Goal: Contribute content: Add original content to the website for others to see

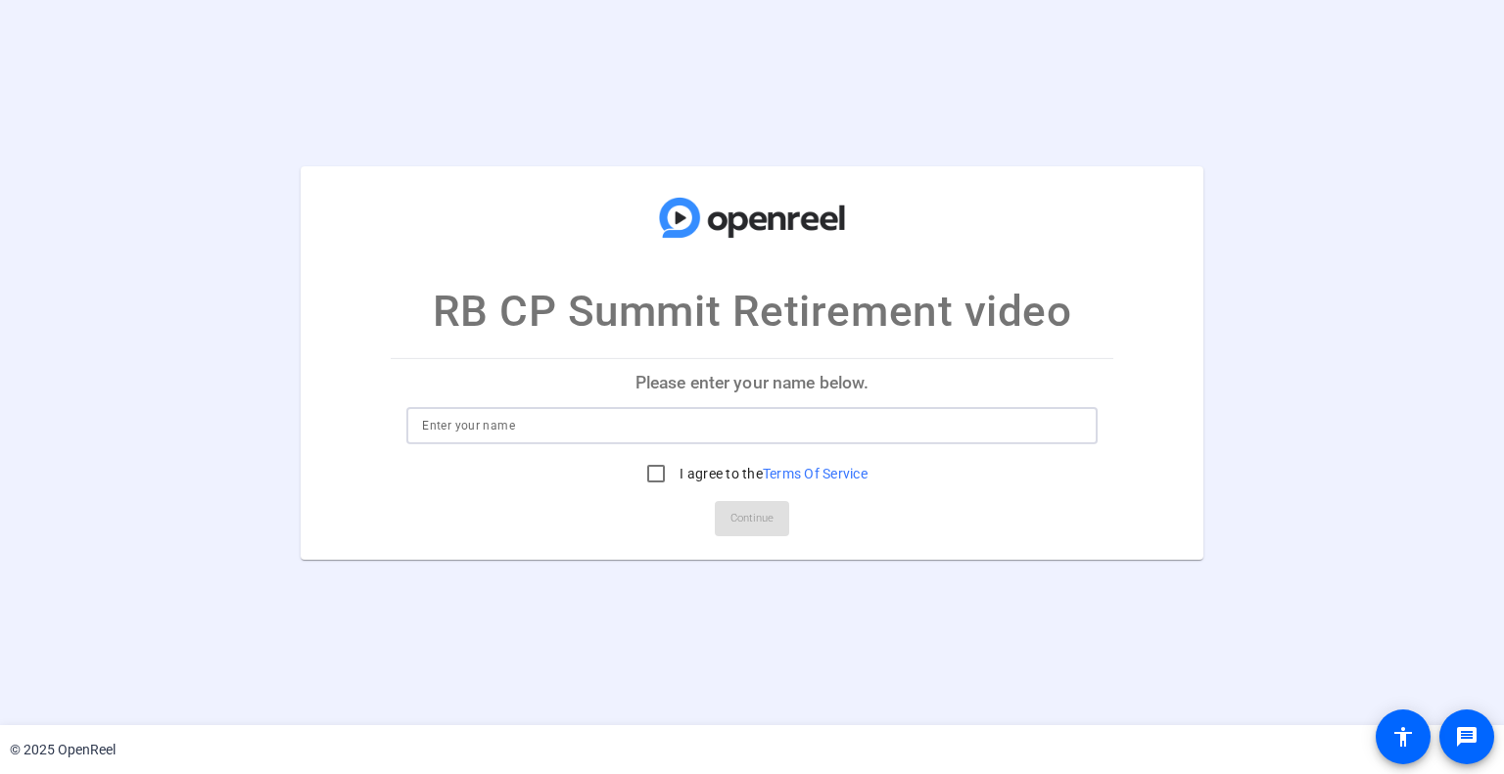
click at [728, 427] on input at bounding box center [751, 425] width 659 height 23
click at [728, 428] on input at bounding box center [751, 425] width 659 height 23
type input "[PERSON_NAME]"
click at [658, 475] on input "I agree to the Terms Of Service" at bounding box center [655, 473] width 39 height 39
checkbox input "true"
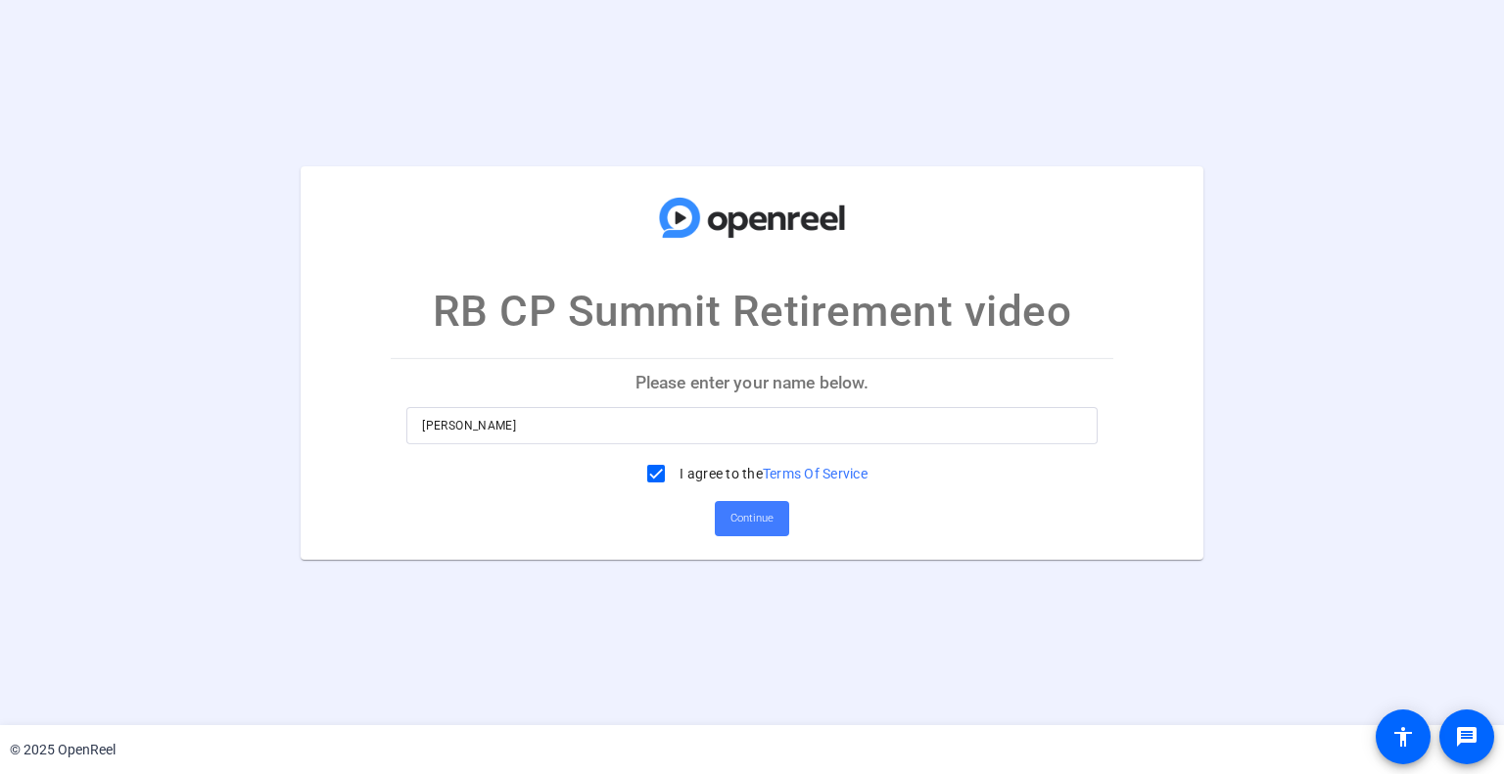
click at [763, 516] on span "Continue" at bounding box center [751, 518] width 43 height 29
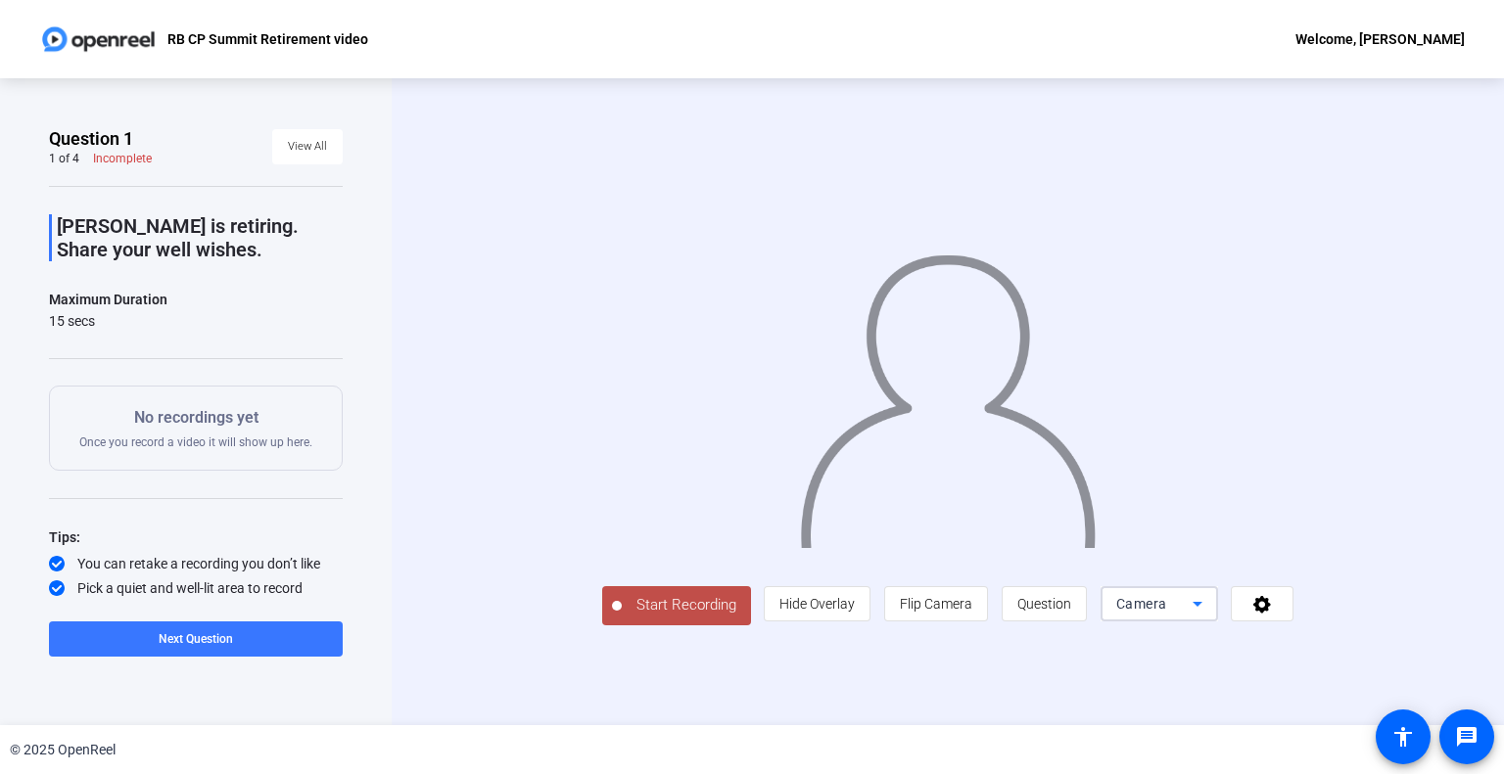
click at [1202, 611] on icon at bounding box center [1197, 603] width 23 height 23
click at [820, 592] on div at bounding box center [752, 387] width 1504 height 774
click at [826, 611] on span "Hide Overlay" at bounding box center [816, 604] width 75 height 16
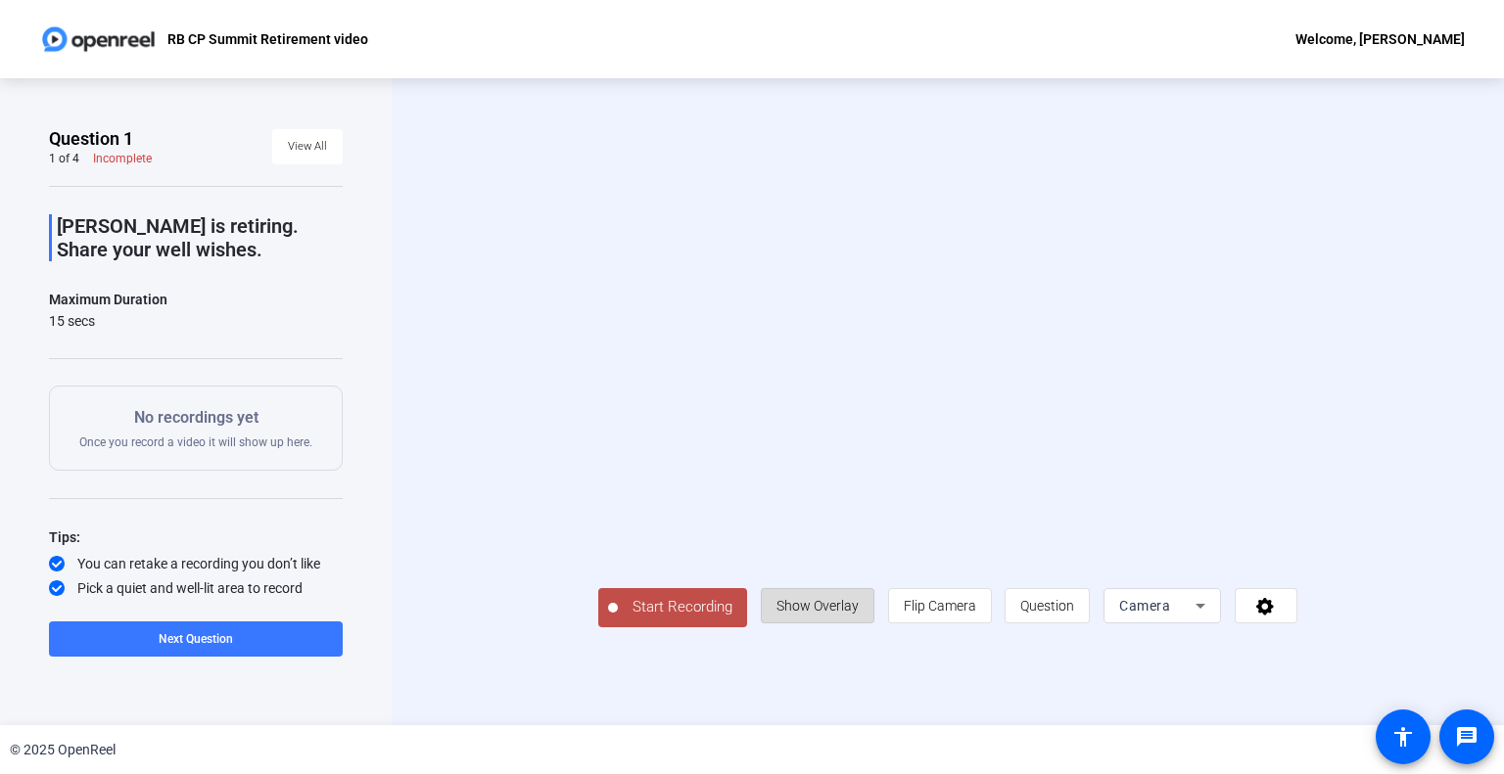
click at [830, 608] on span "Show Overlay" at bounding box center [817, 606] width 82 height 16
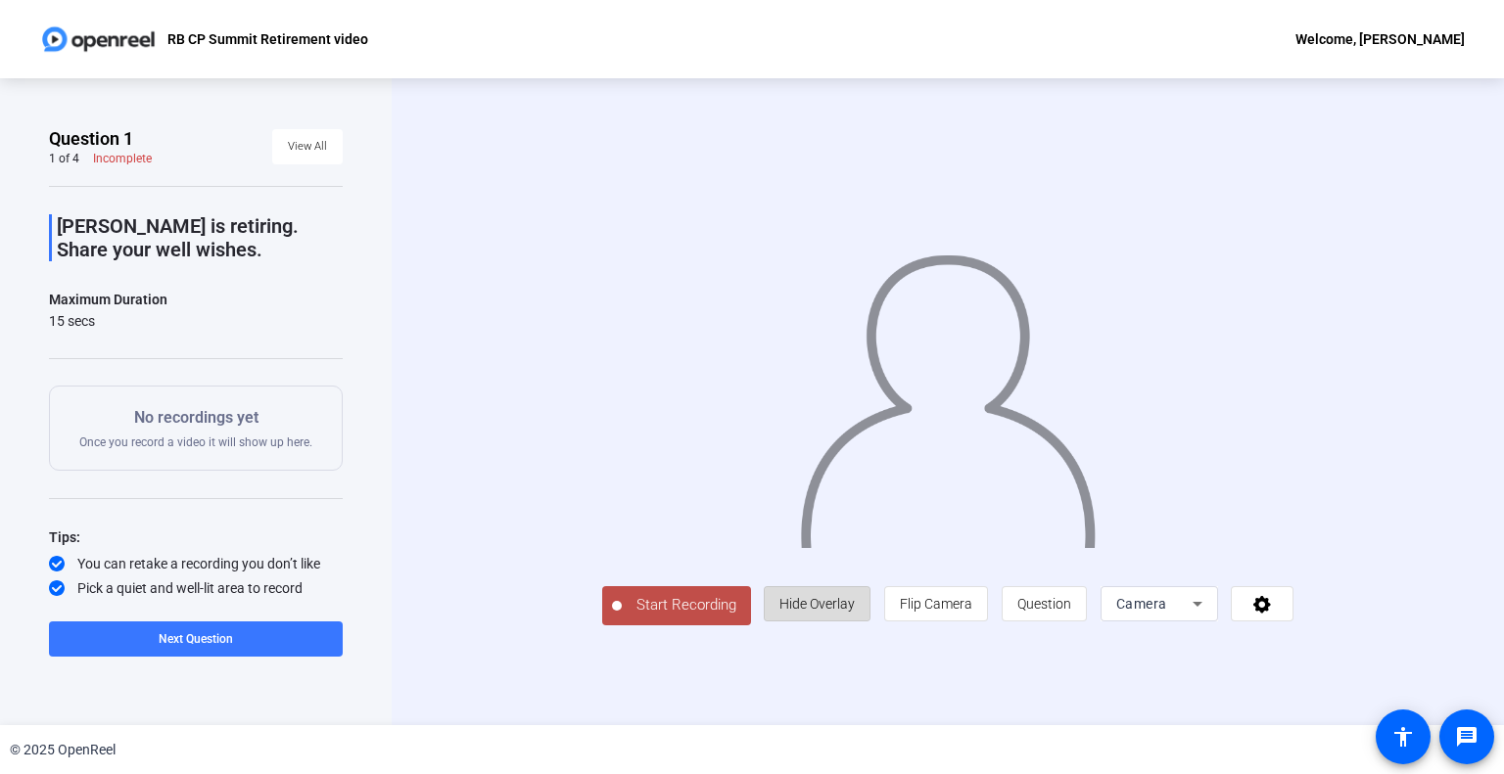
click at [834, 608] on span "Hide Overlay" at bounding box center [816, 604] width 75 height 16
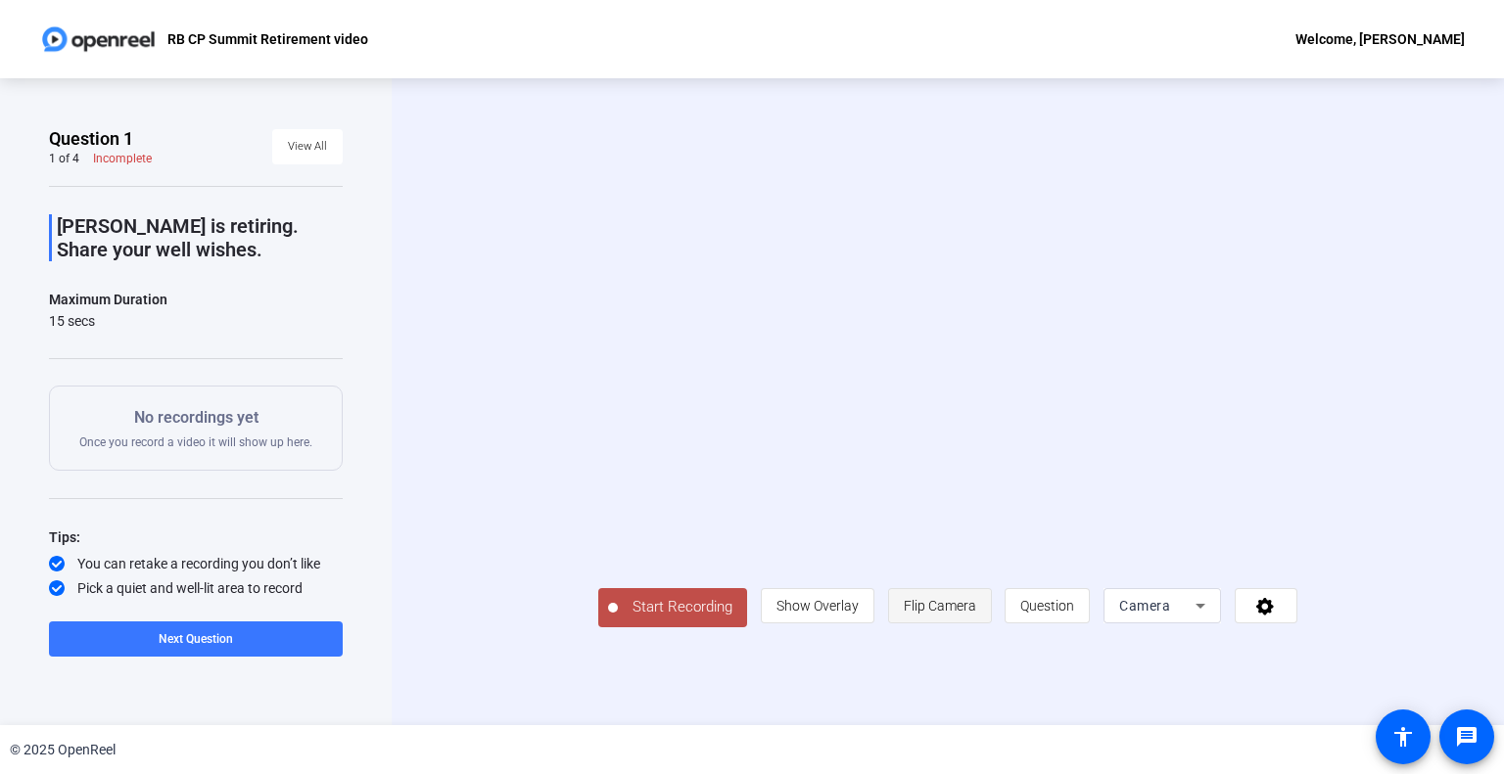
click at [952, 608] on span "Flip Camera" at bounding box center [940, 606] width 72 height 16
click at [1055, 608] on span "Question" at bounding box center [1047, 606] width 54 height 16
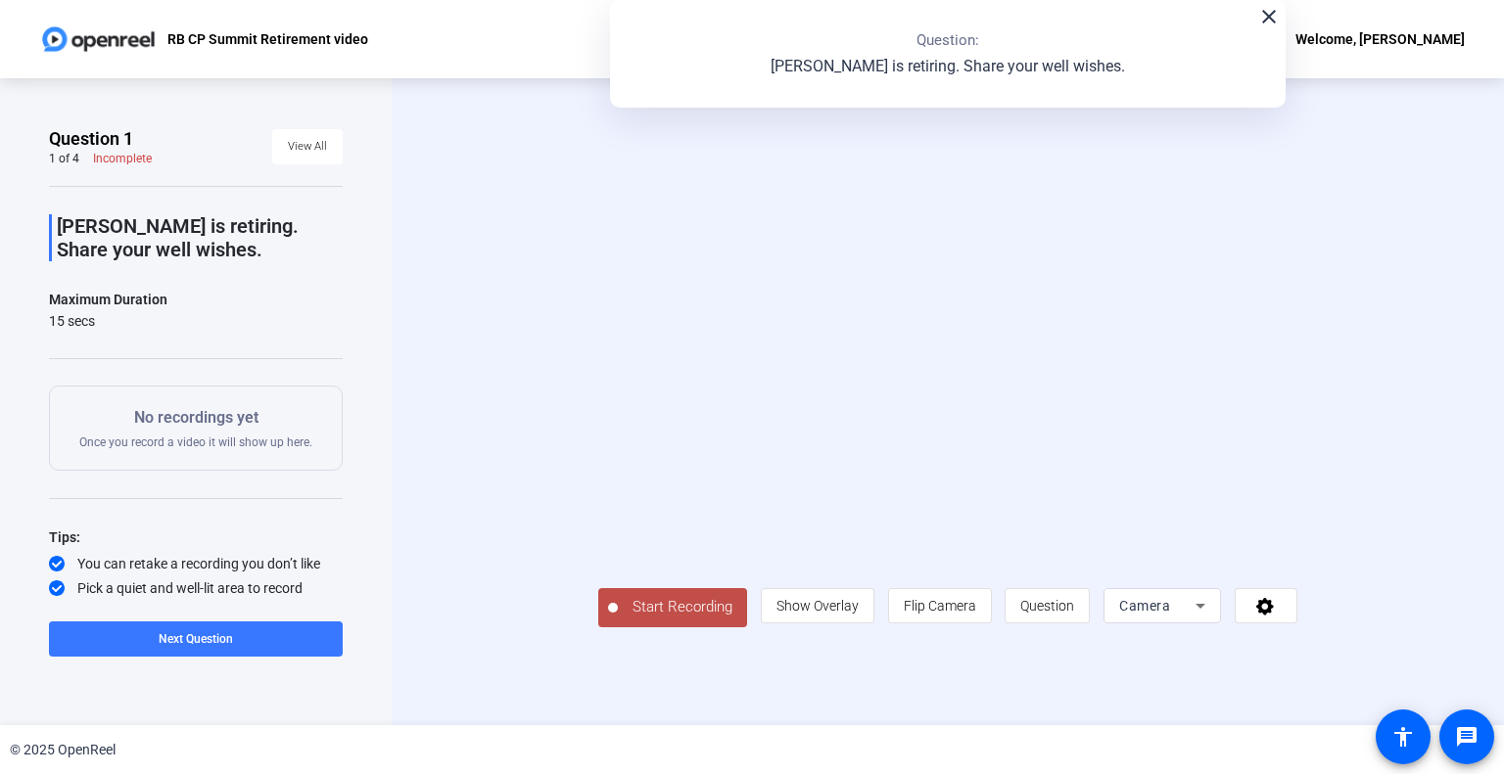
click at [1269, 23] on mat-icon "close" at bounding box center [1268, 16] width 23 height 23
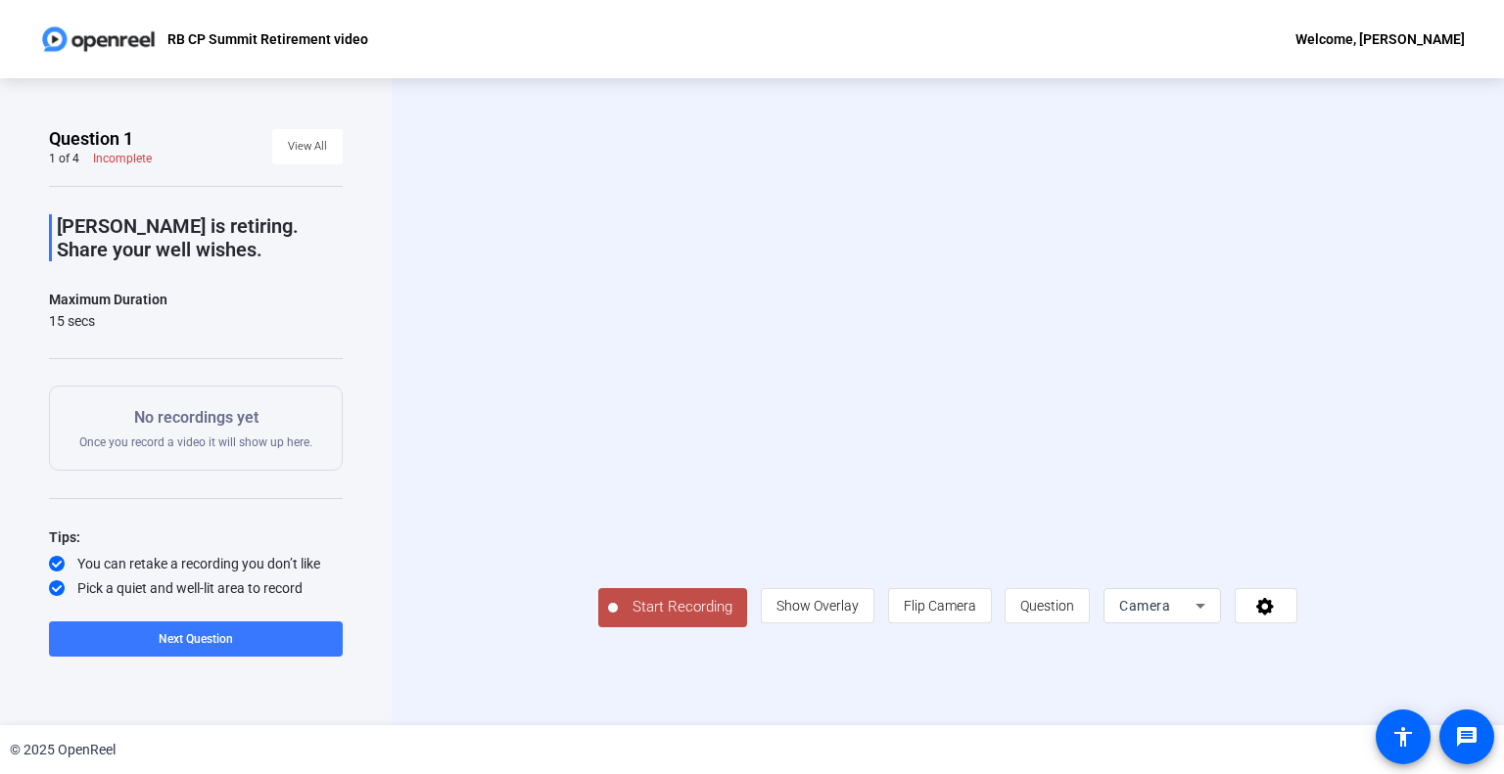
click at [700, 610] on span "Start Recording" at bounding box center [682, 607] width 129 height 23
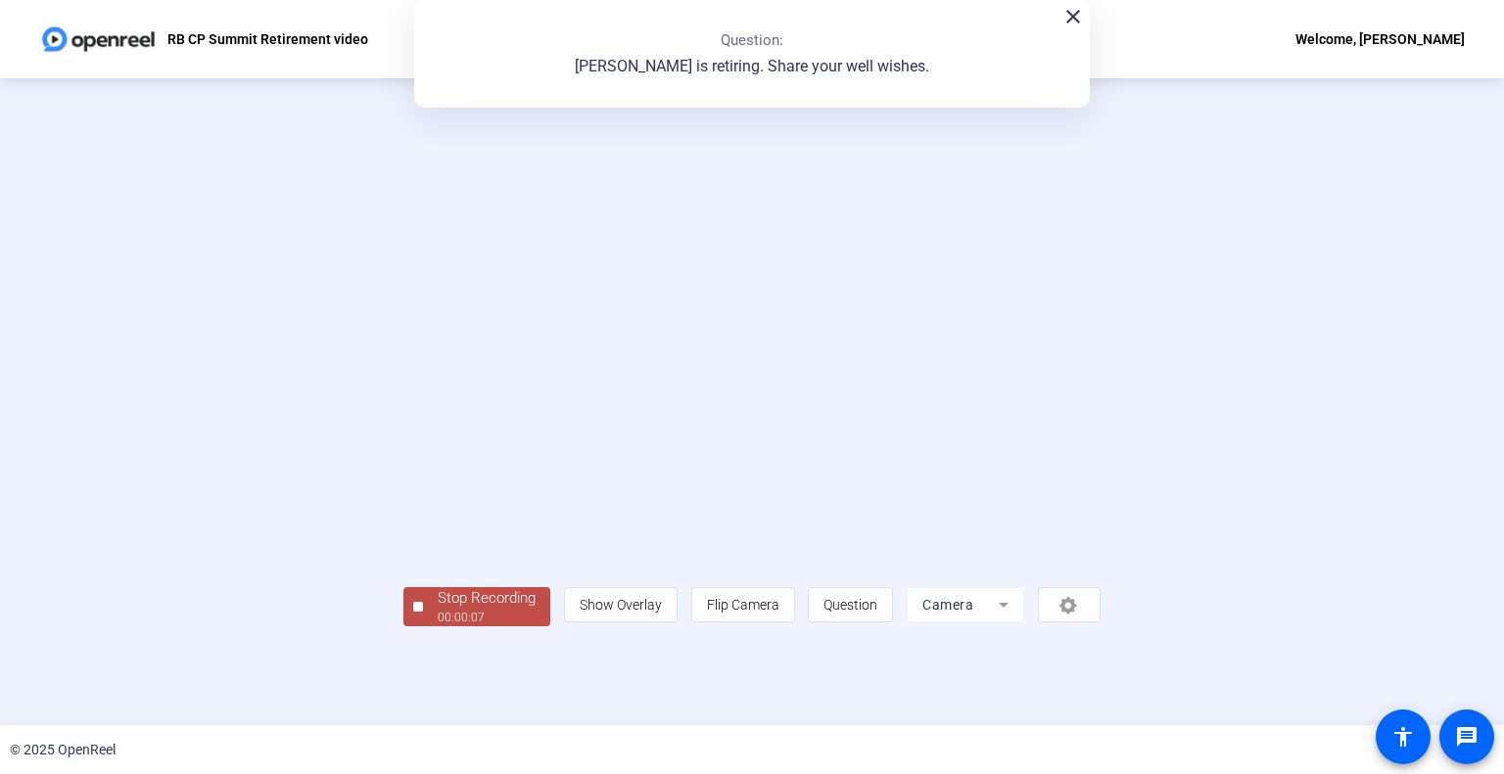
click at [492, 614] on div "00:00:07" at bounding box center [487, 618] width 98 height 18
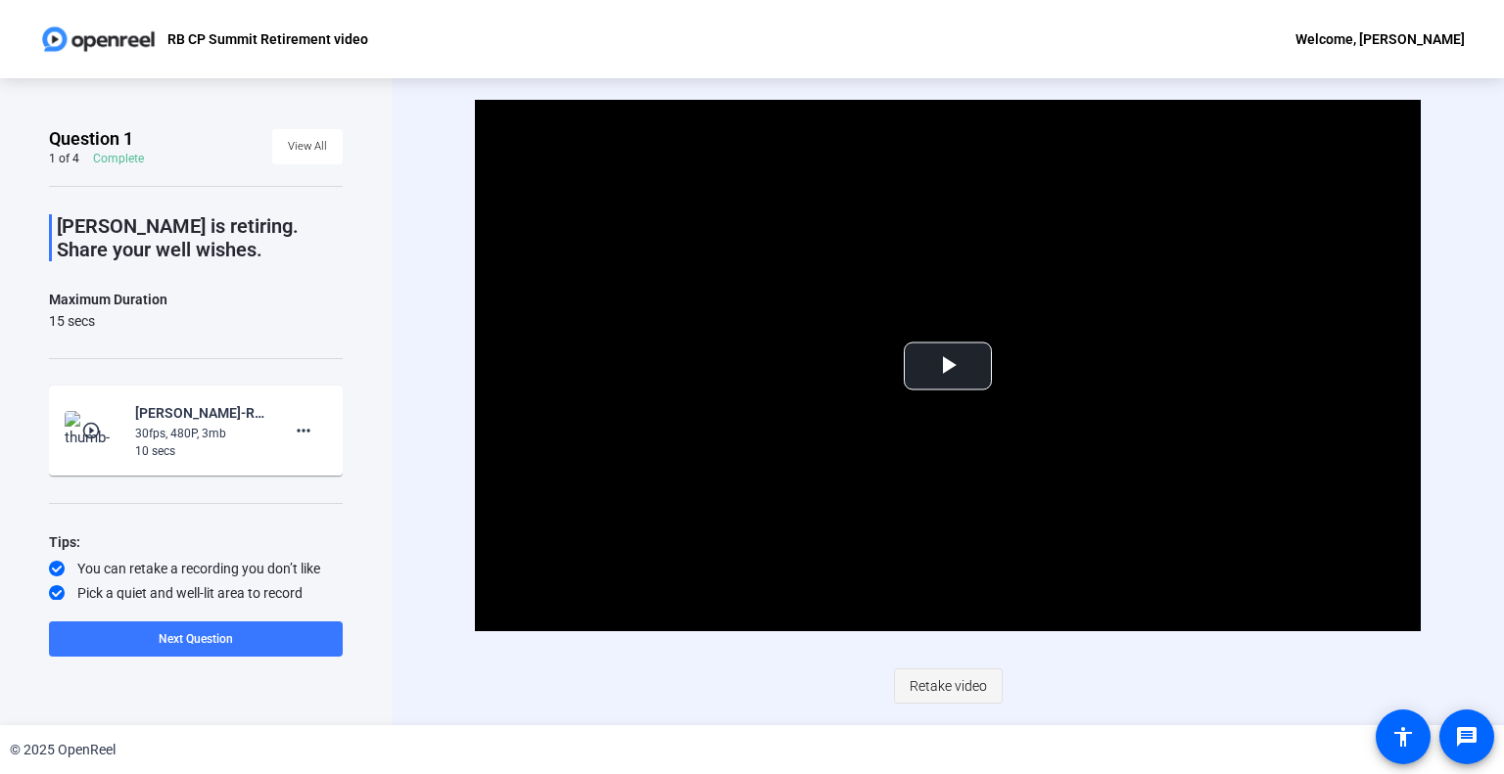
click at [937, 688] on span "Retake video" at bounding box center [948, 686] width 77 height 37
click at [948, 366] on span "Video Player" at bounding box center [948, 366] width 0 height 0
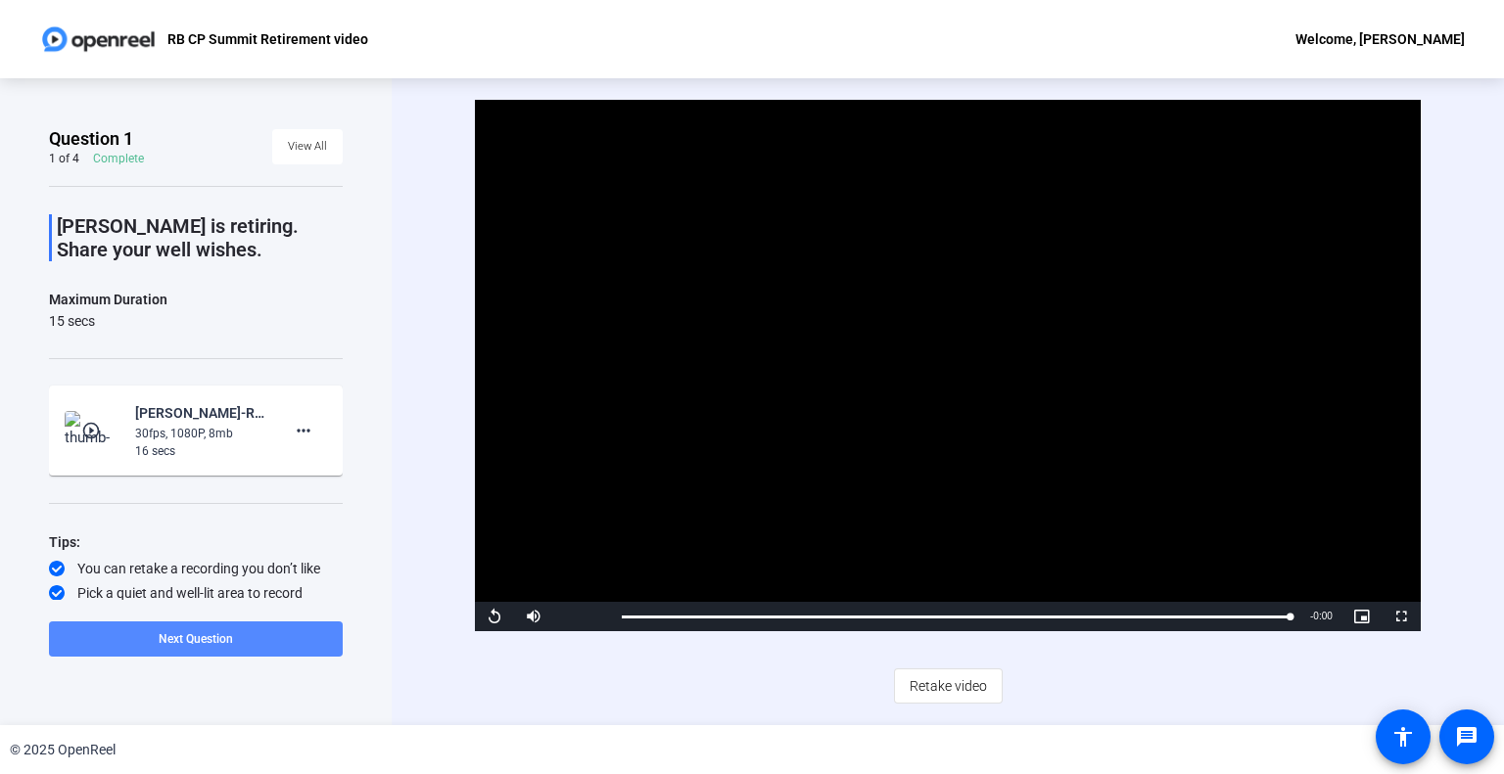
click at [219, 640] on span "Next Question" at bounding box center [196, 640] width 74 height 14
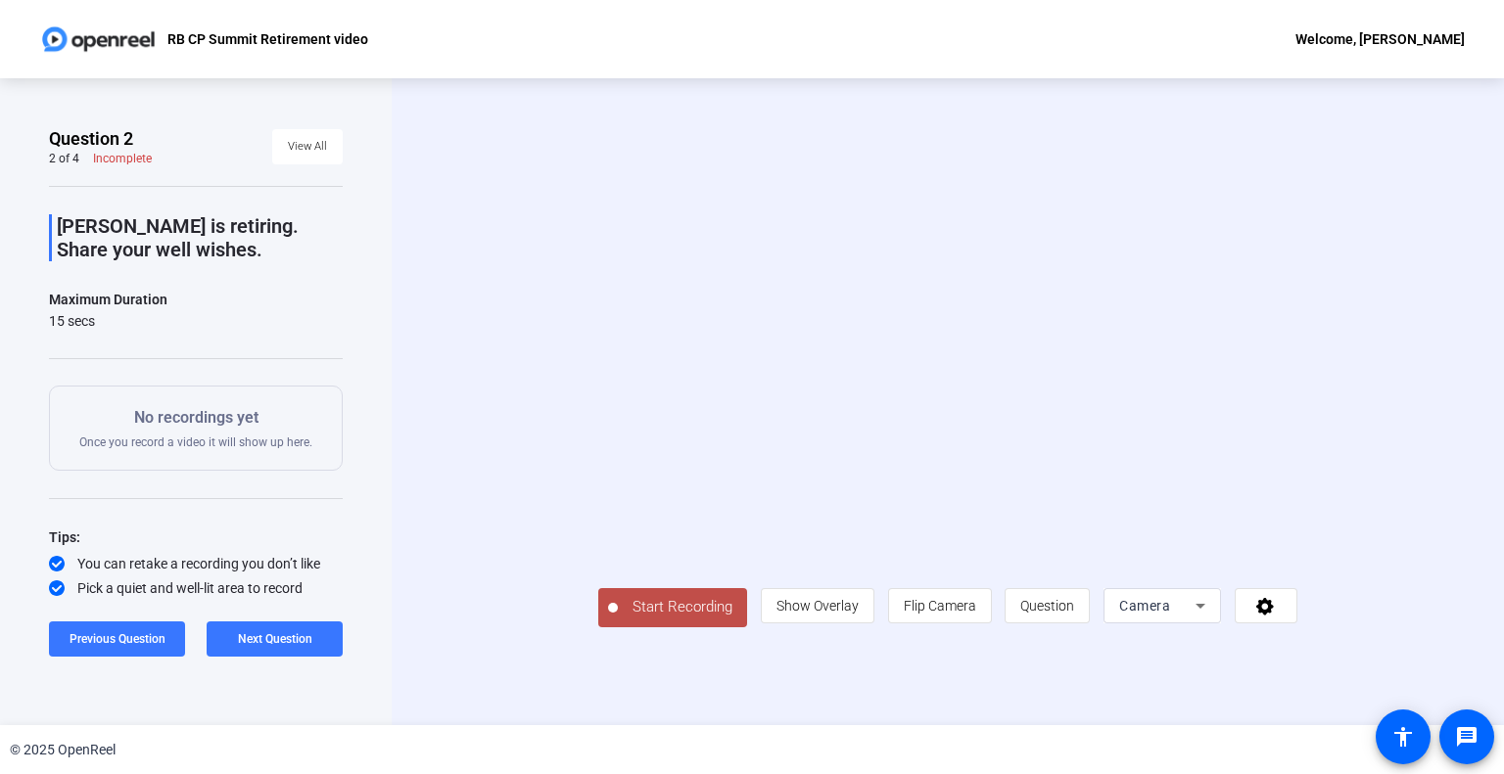
click at [618, 619] on span "Start Recording" at bounding box center [682, 607] width 129 height 23
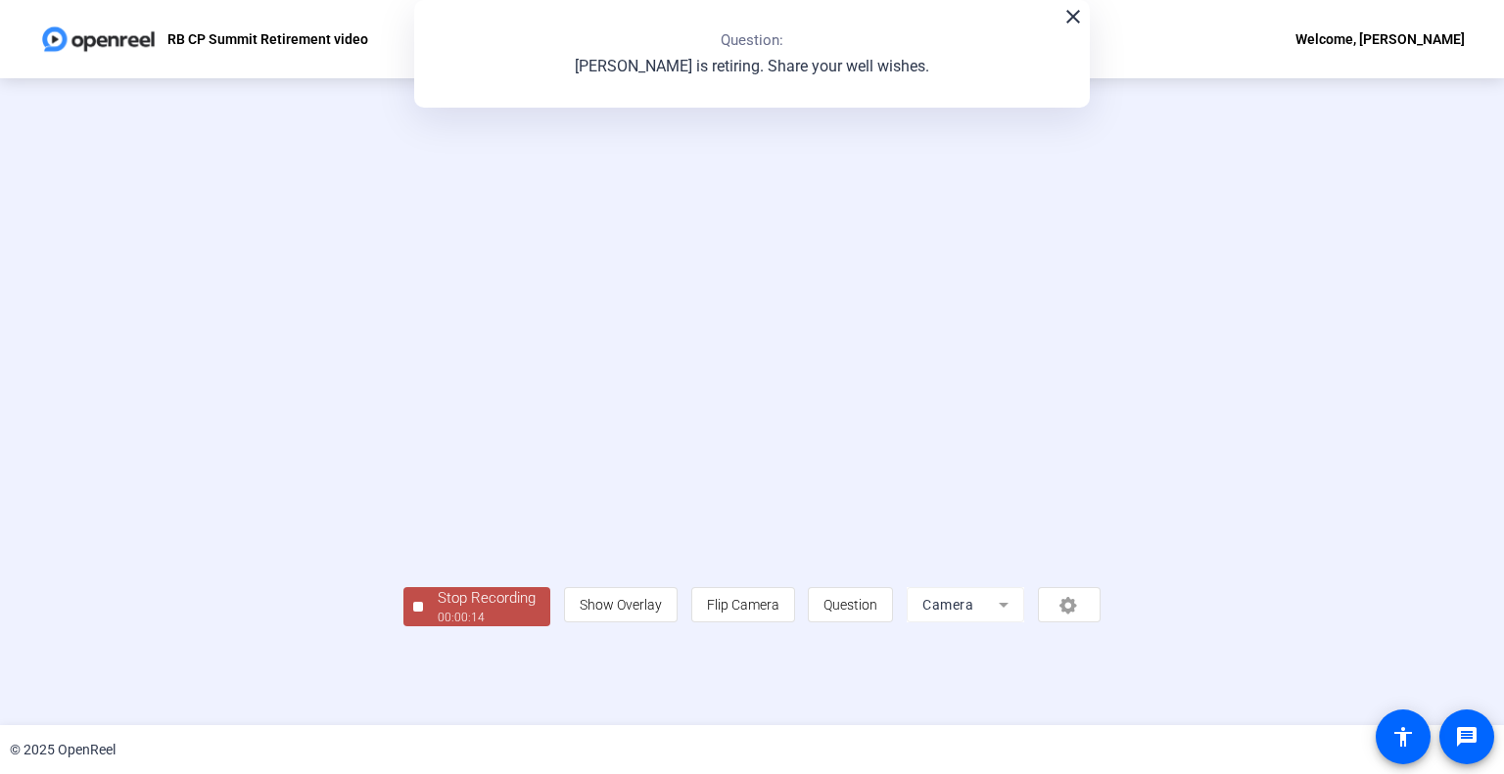
click at [438, 610] on div "Stop Recording" at bounding box center [487, 598] width 98 height 23
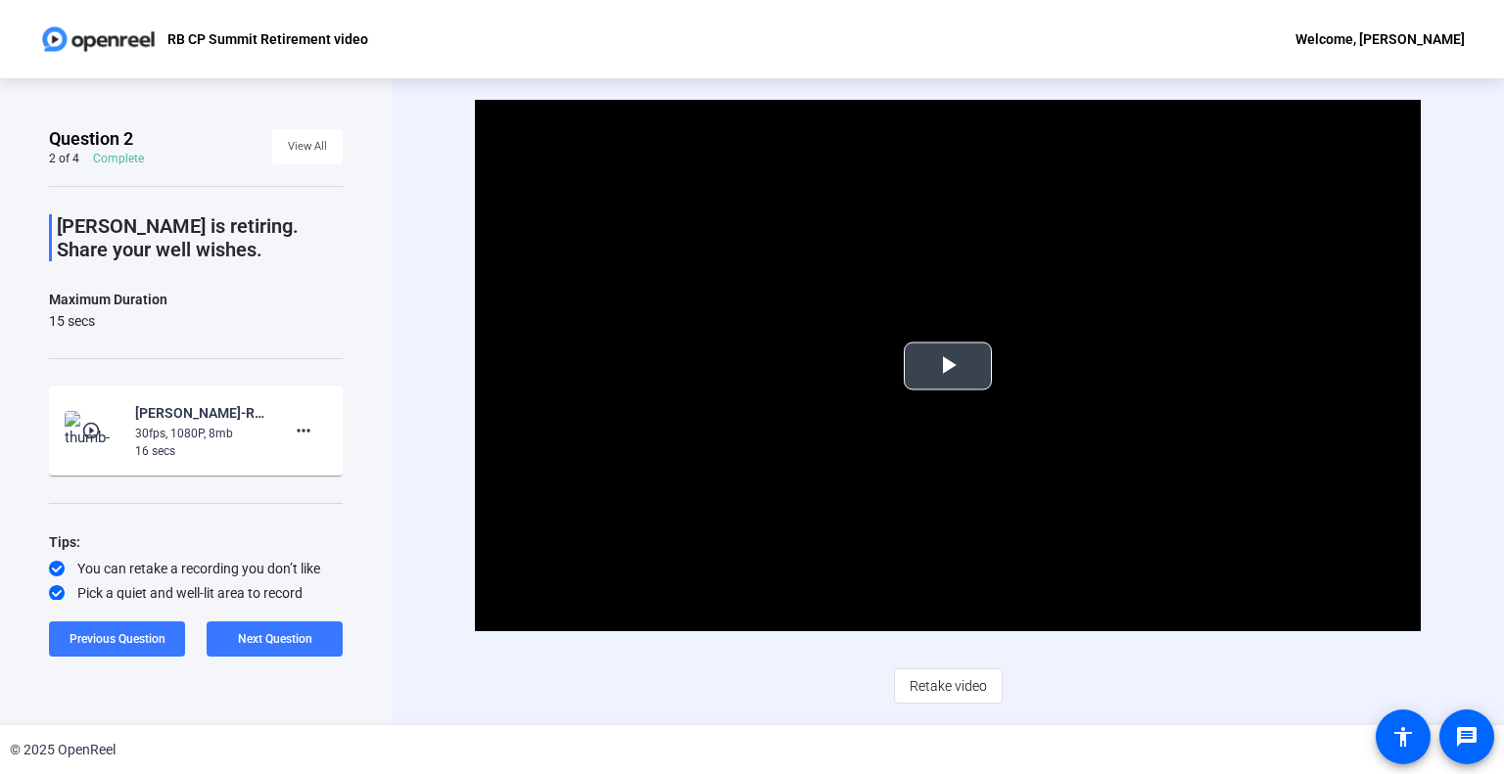
click at [948, 366] on span "Video Player" at bounding box center [948, 366] width 0 height 0
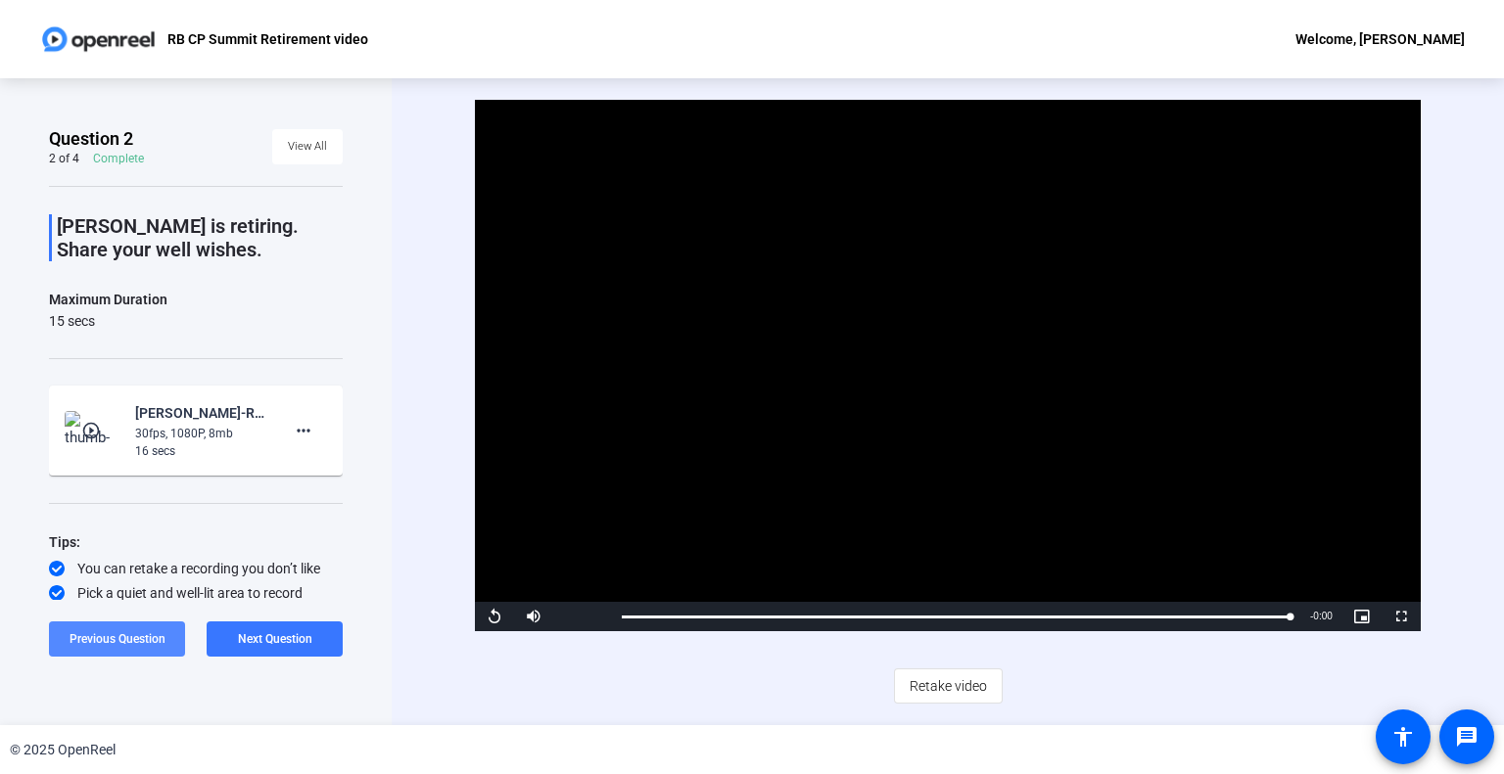
click at [126, 640] on span "Previous Question" at bounding box center [118, 640] width 96 height 14
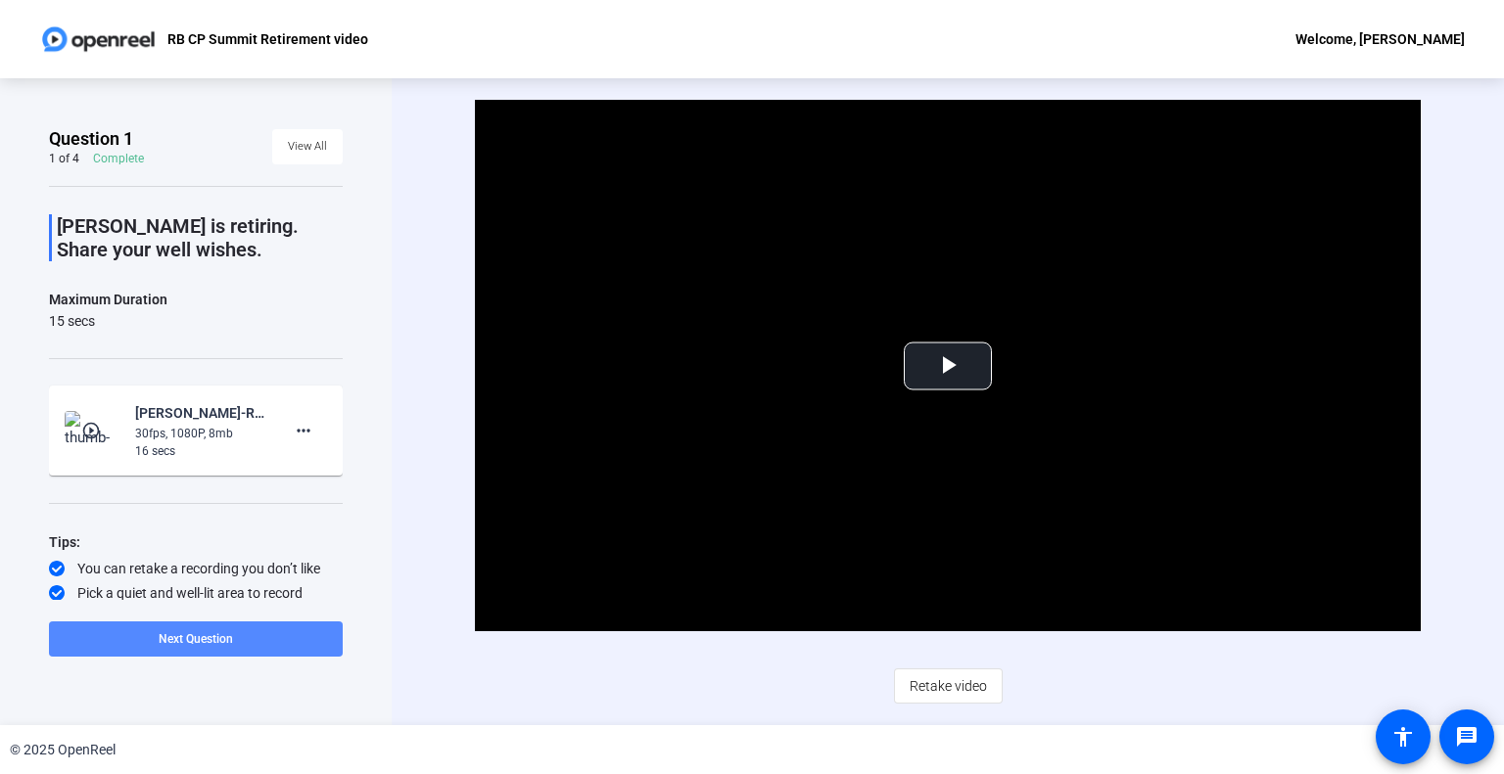
click at [250, 644] on span at bounding box center [196, 639] width 294 height 47
click at [250, 644] on span "Next Question" at bounding box center [275, 640] width 74 height 14
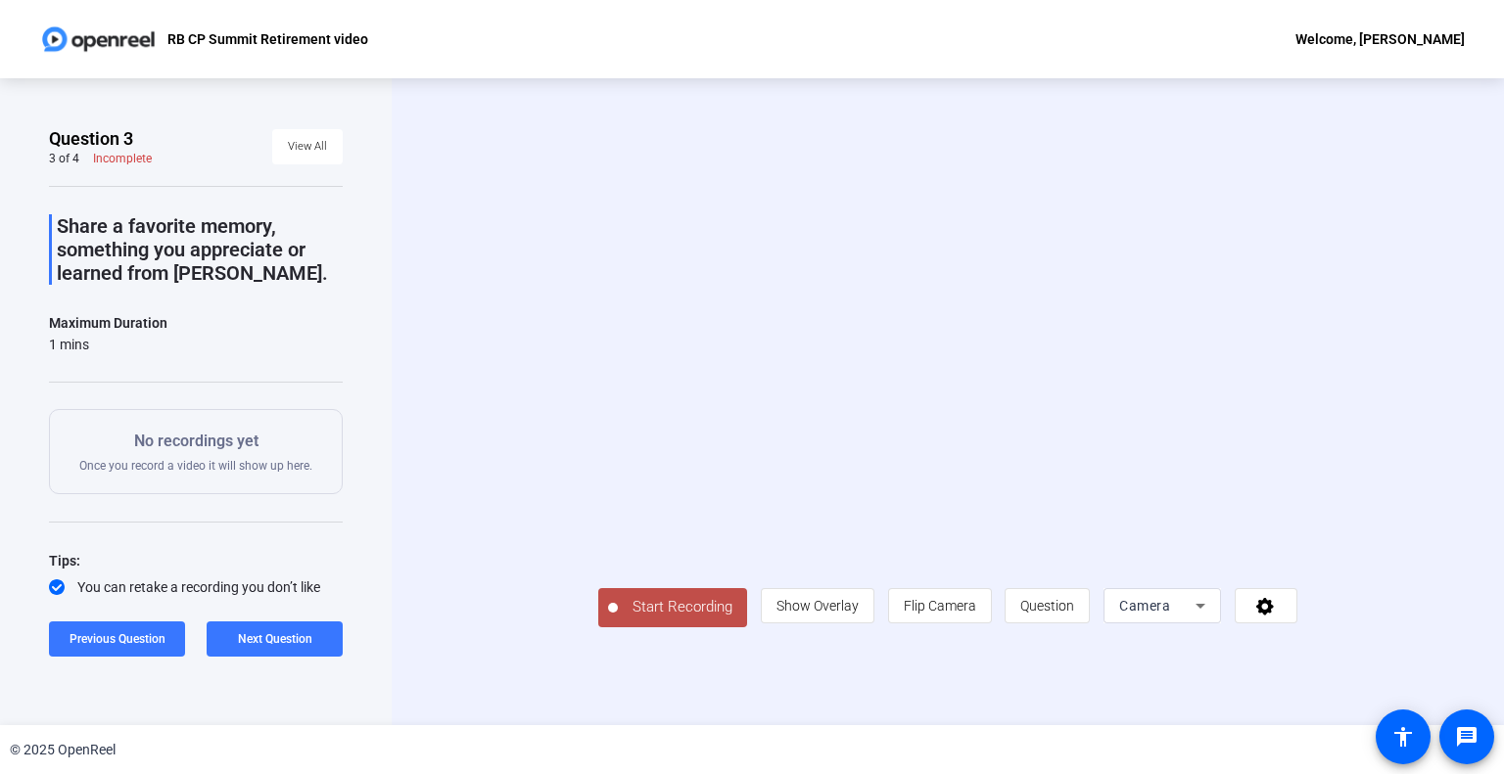
click at [618, 619] on span "Start Recording" at bounding box center [682, 607] width 129 height 23
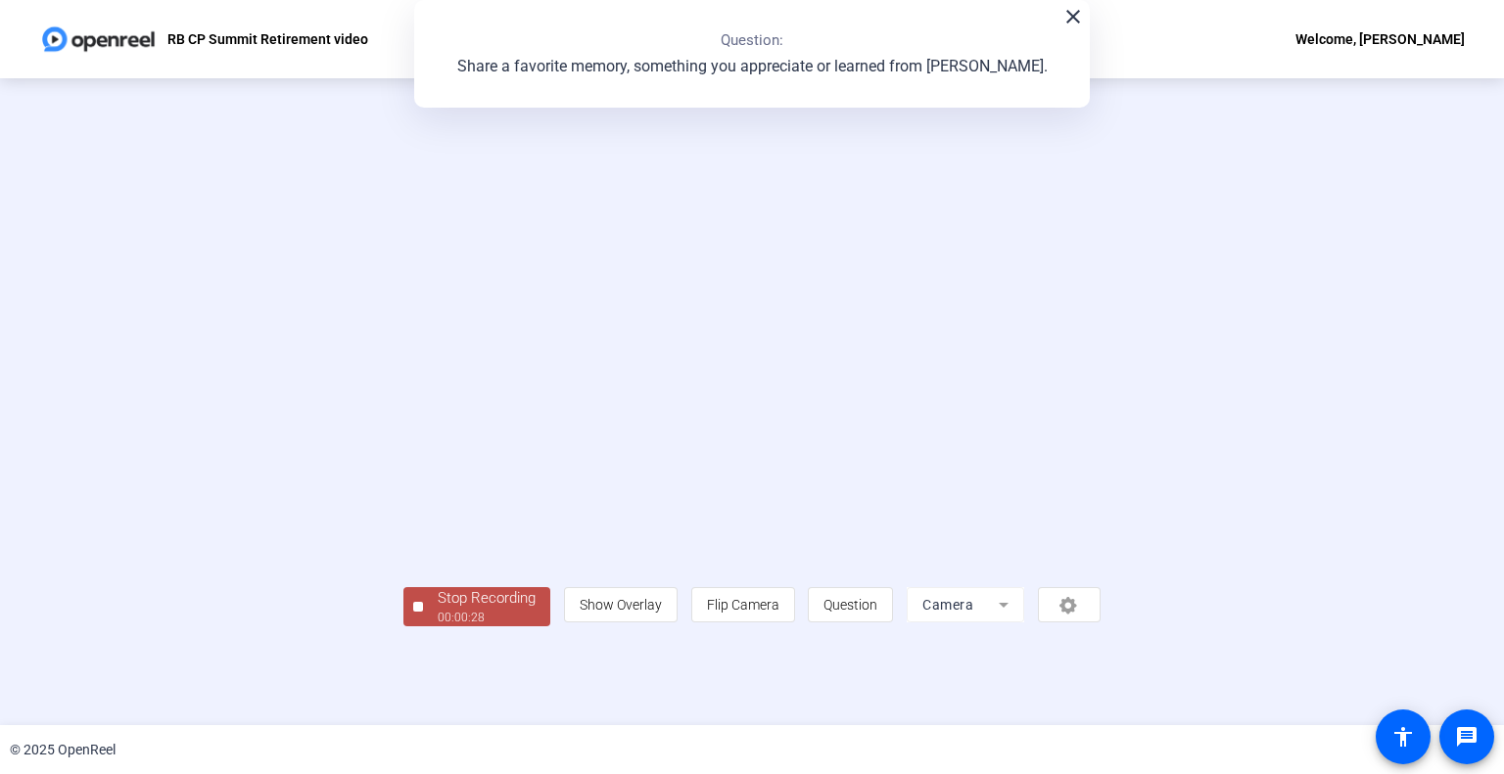
click at [438, 610] on div "Stop Recording" at bounding box center [487, 598] width 98 height 23
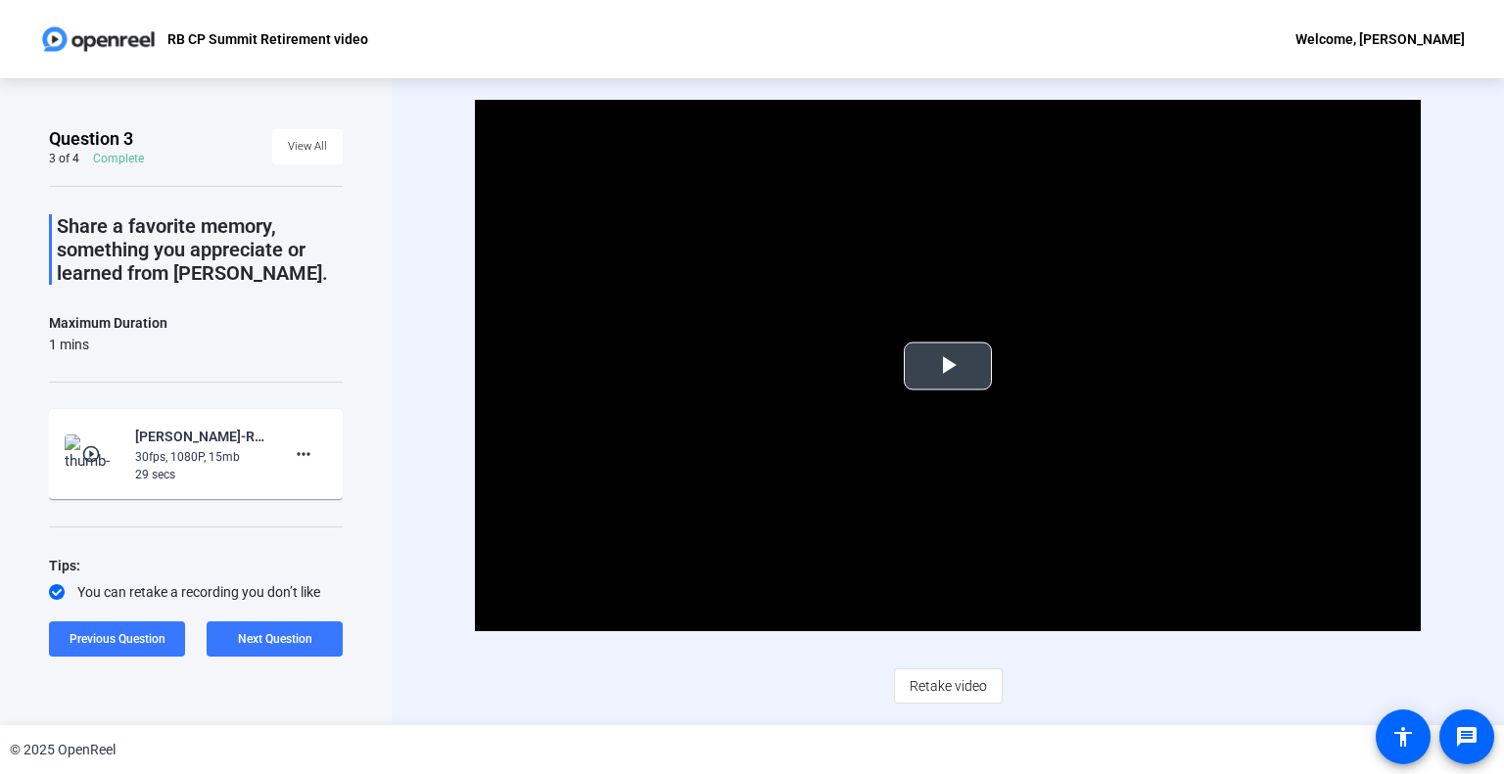
click at [948, 366] on span "Video Player" at bounding box center [948, 366] width 0 height 0
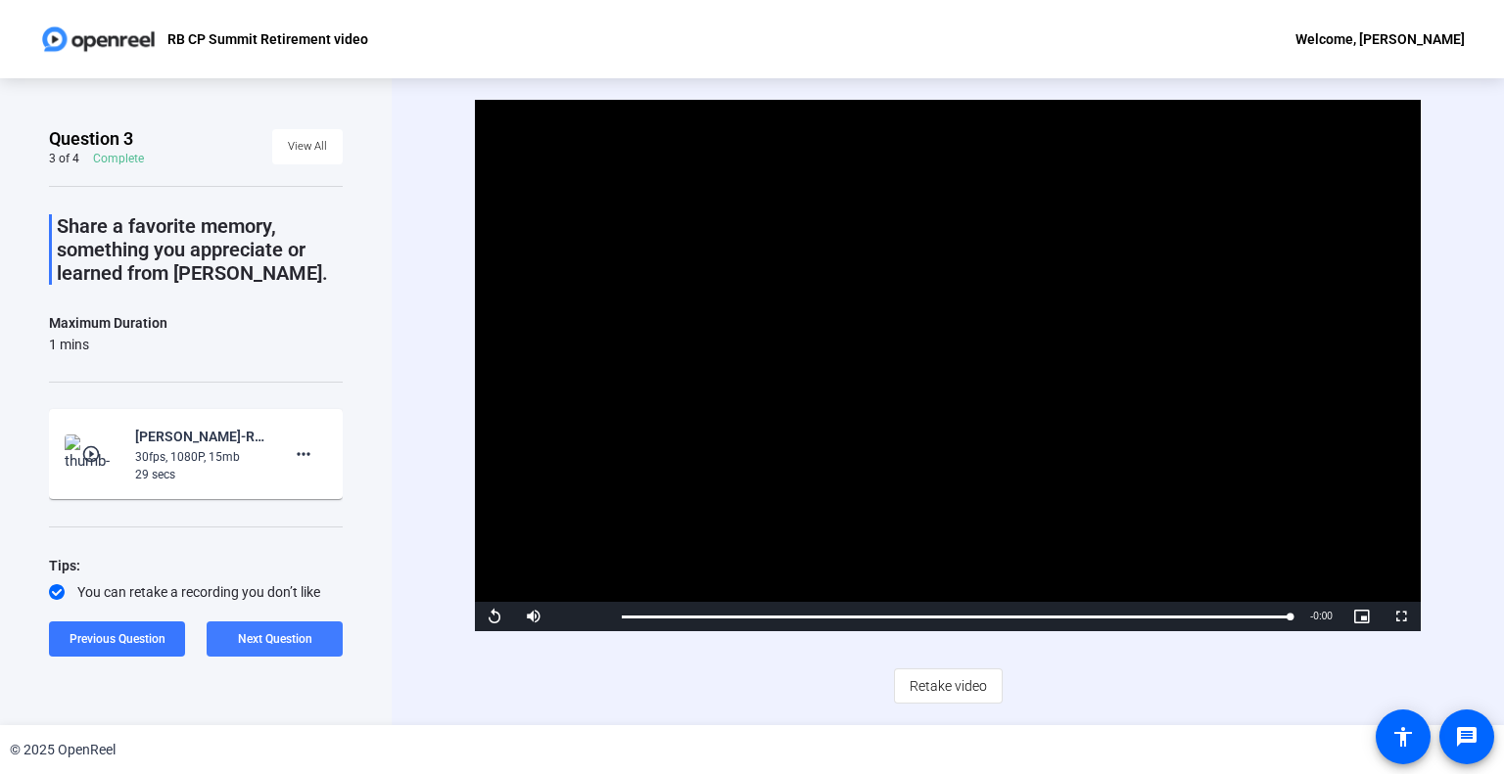
click at [291, 648] on span at bounding box center [275, 639] width 136 height 47
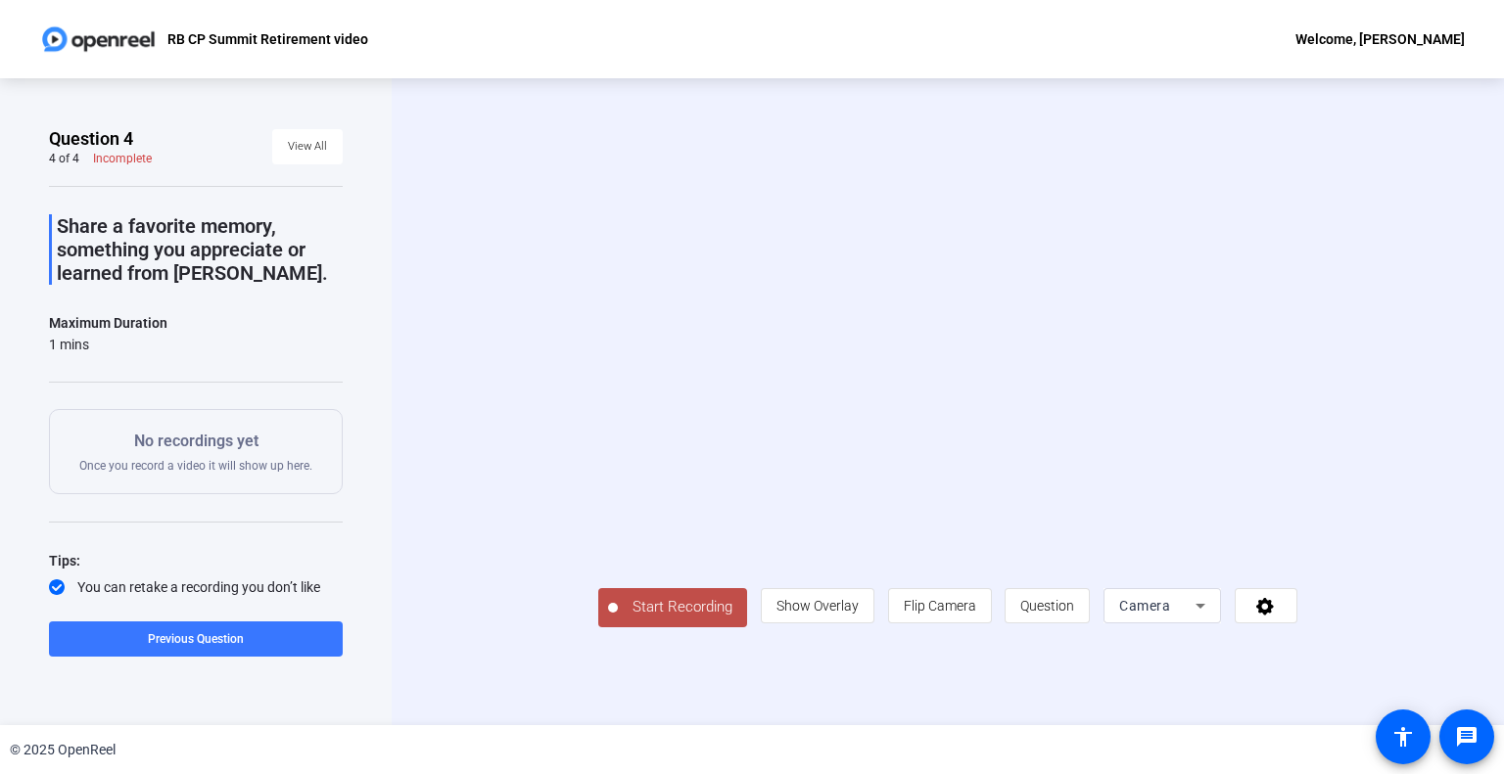
click at [618, 619] on span "Start Recording" at bounding box center [682, 607] width 129 height 23
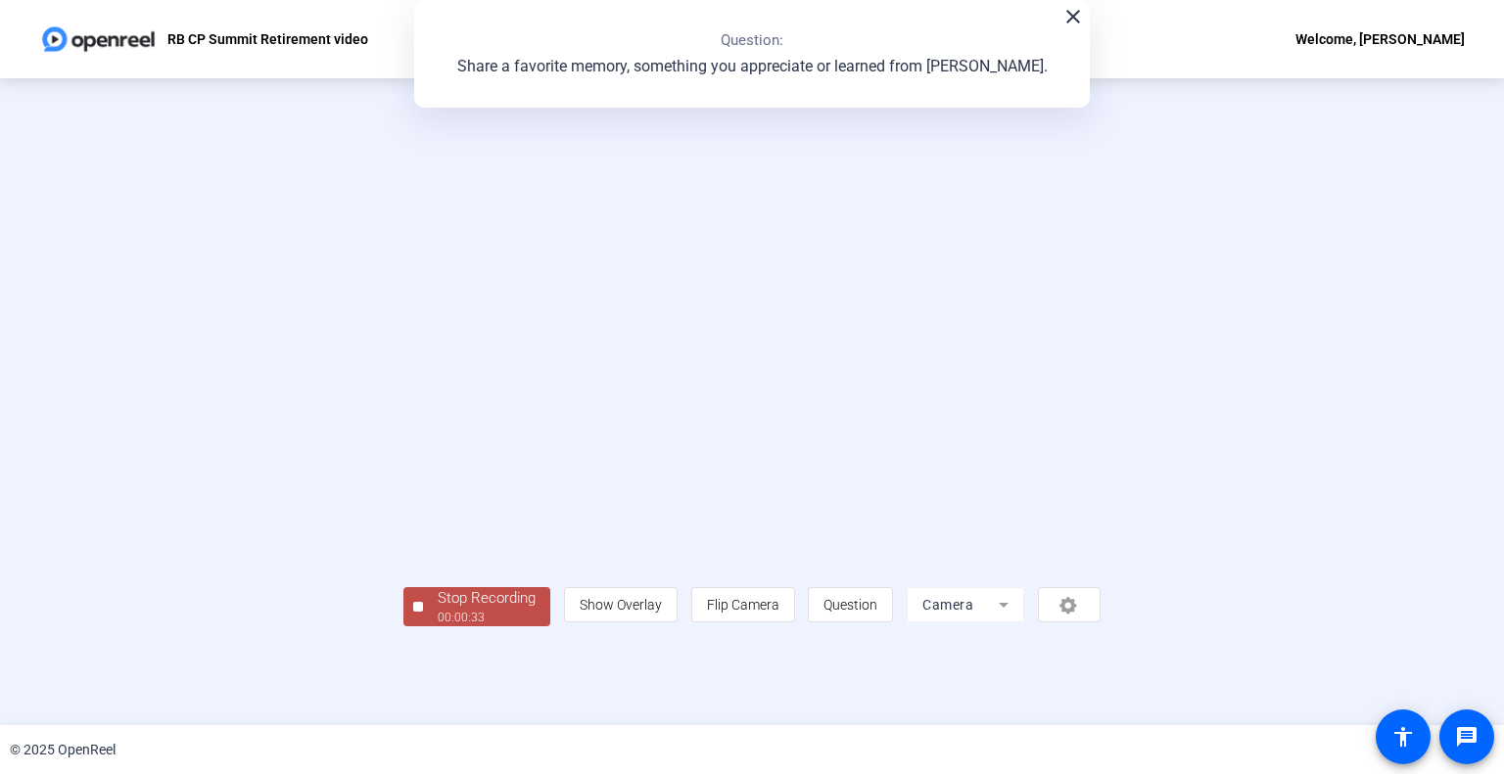
click at [438, 610] on div "Stop Recording" at bounding box center [487, 598] width 98 height 23
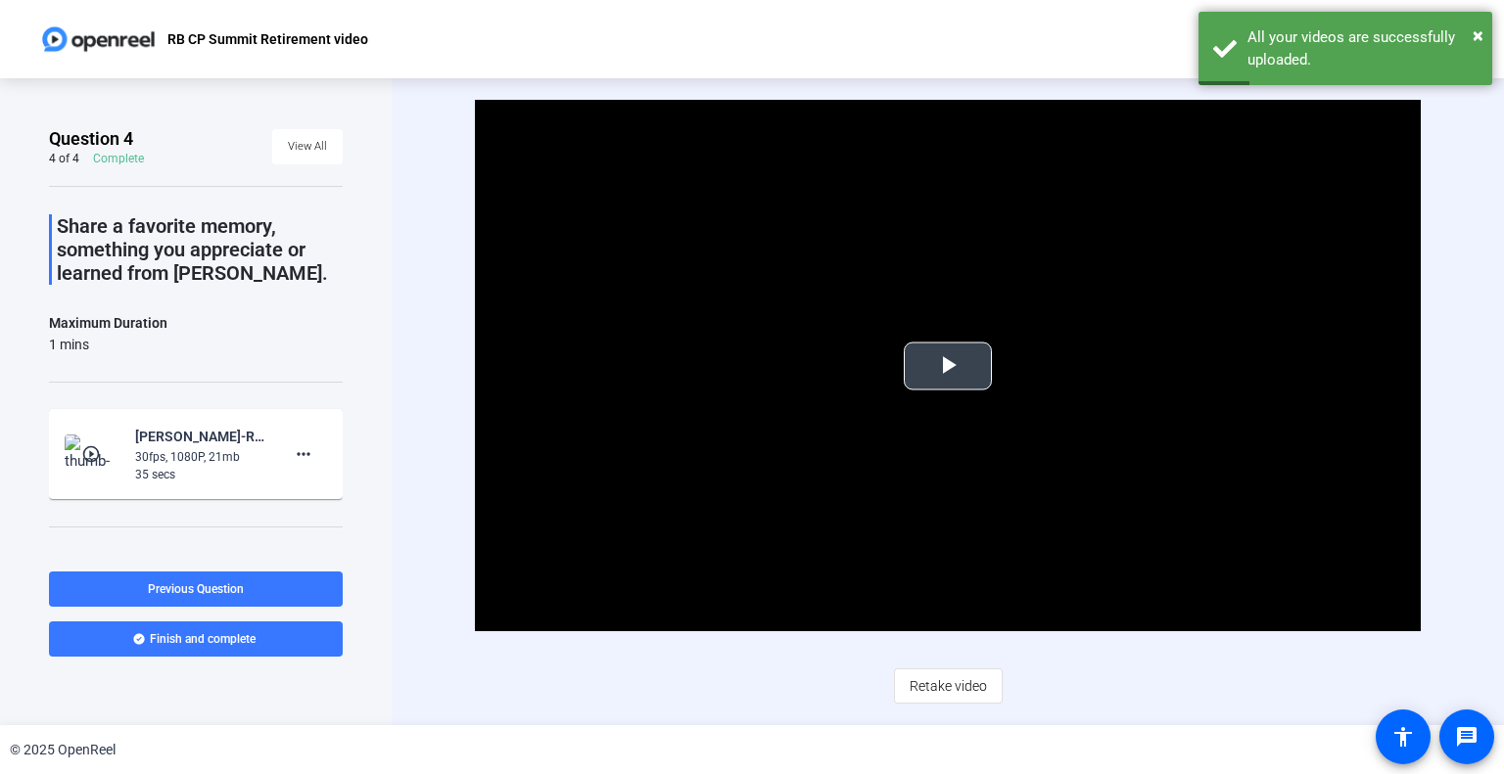
click at [948, 366] on span "Video Player" at bounding box center [948, 366] width 0 height 0
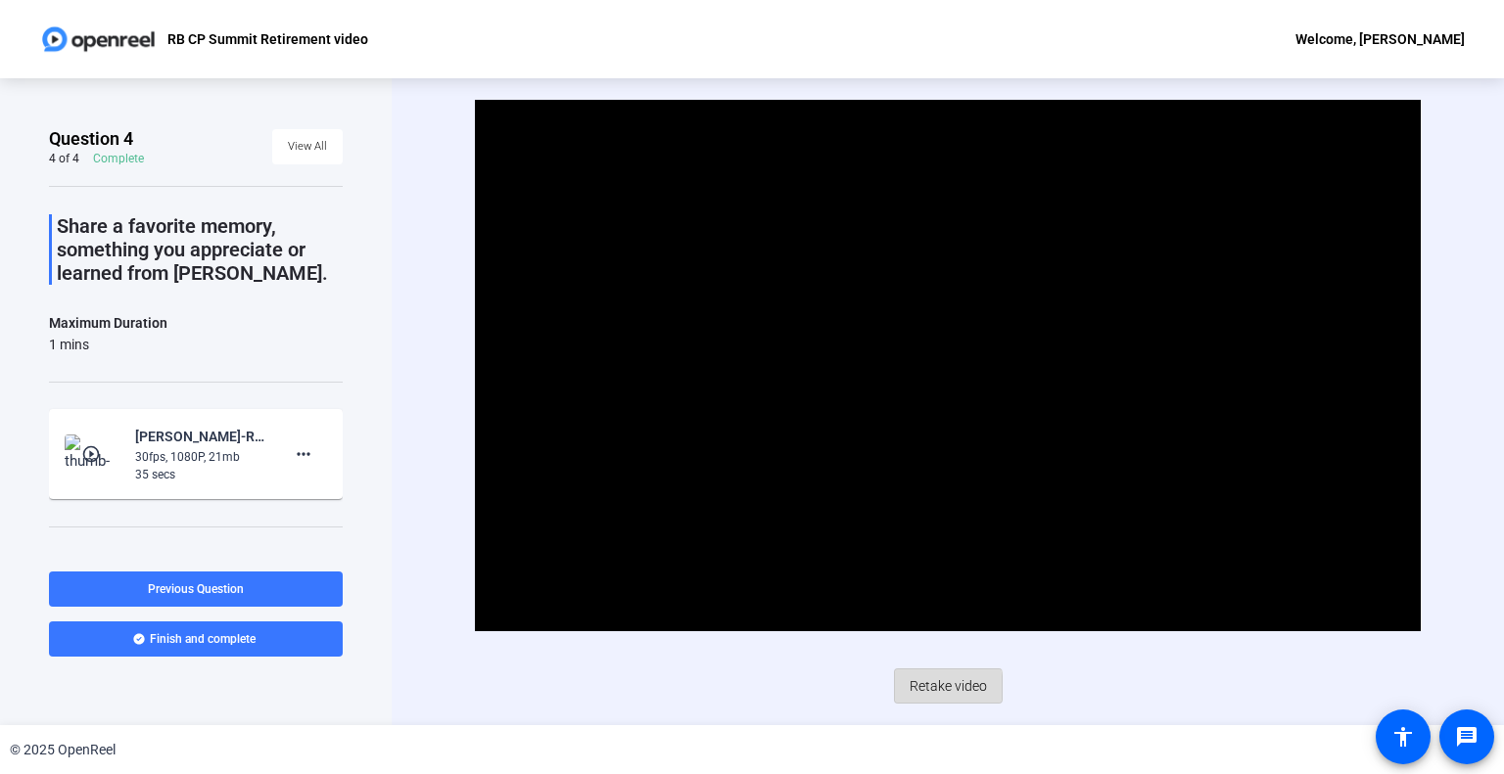
click at [928, 688] on span "Retake video" at bounding box center [948, 686] width 77 height 37
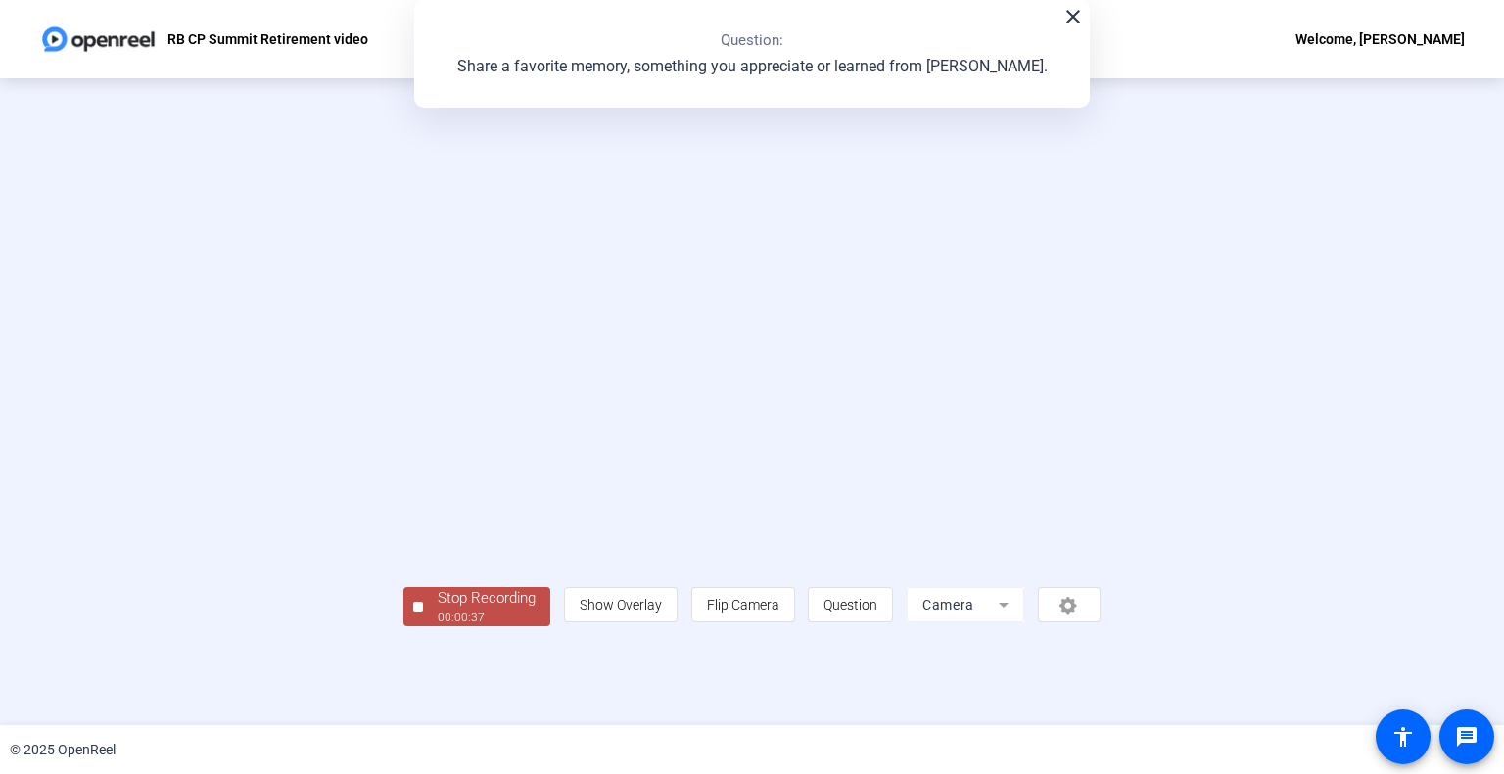
click at [438, 610] on div "Stop Recording" at bounding box center [487, 598] width 98 height 23
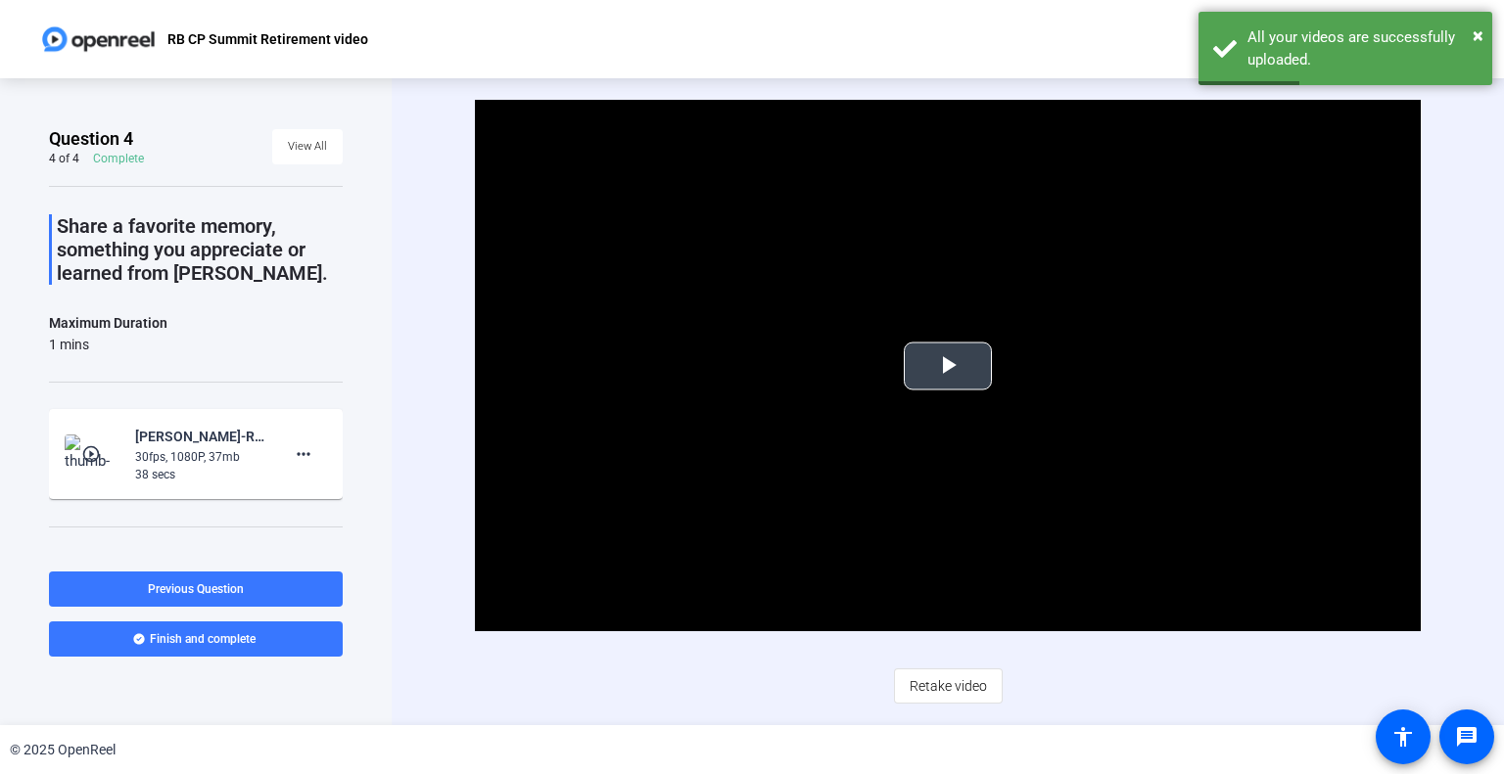
click at [948, 366] on span "Video Player" at bounding box center [948, 366] width 0 height 0
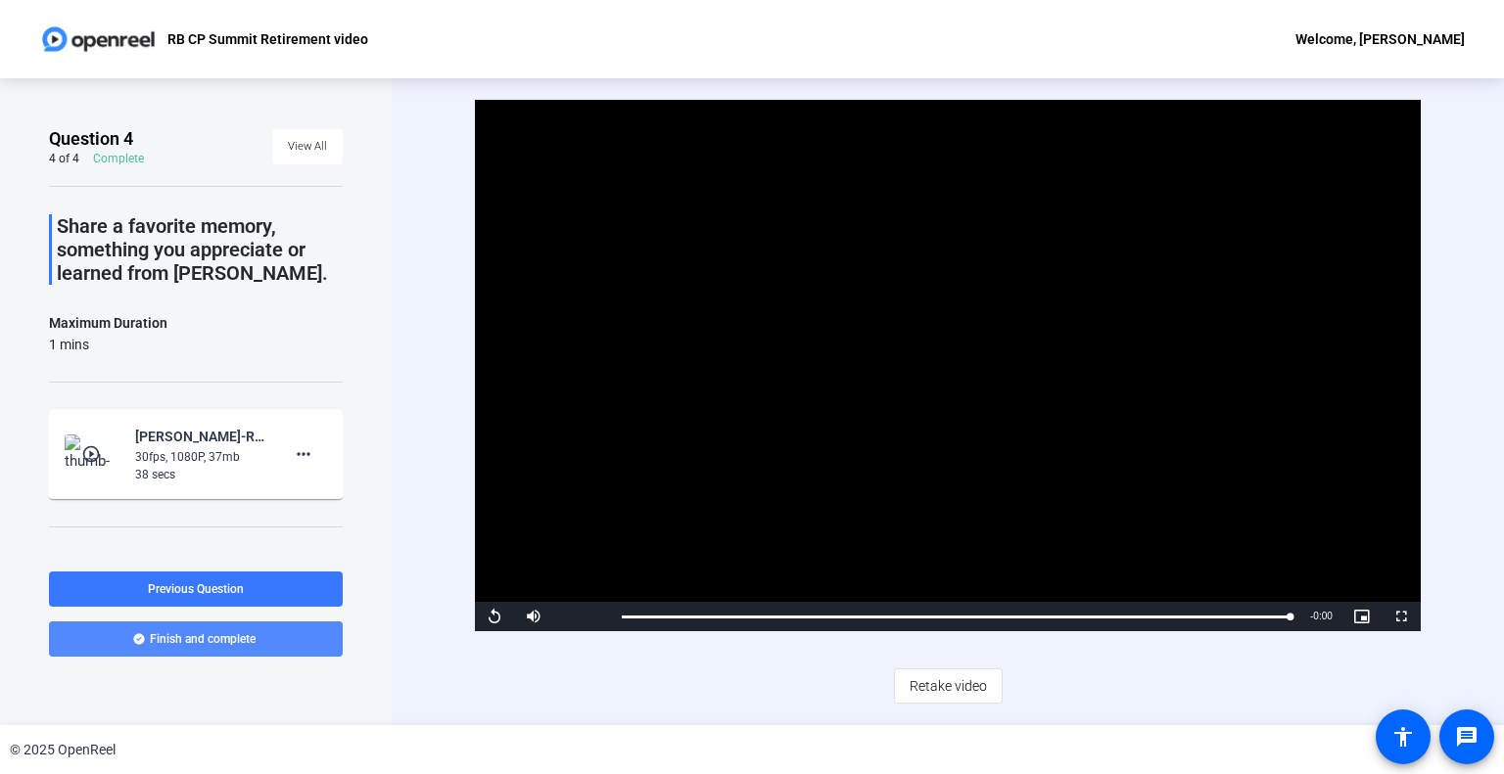
click at [221, 639] on span "Finish and complete" at bounding box center [203, 640] width 106 height 16
